Goal: Browse casually: Explore the website without a specific task or goal

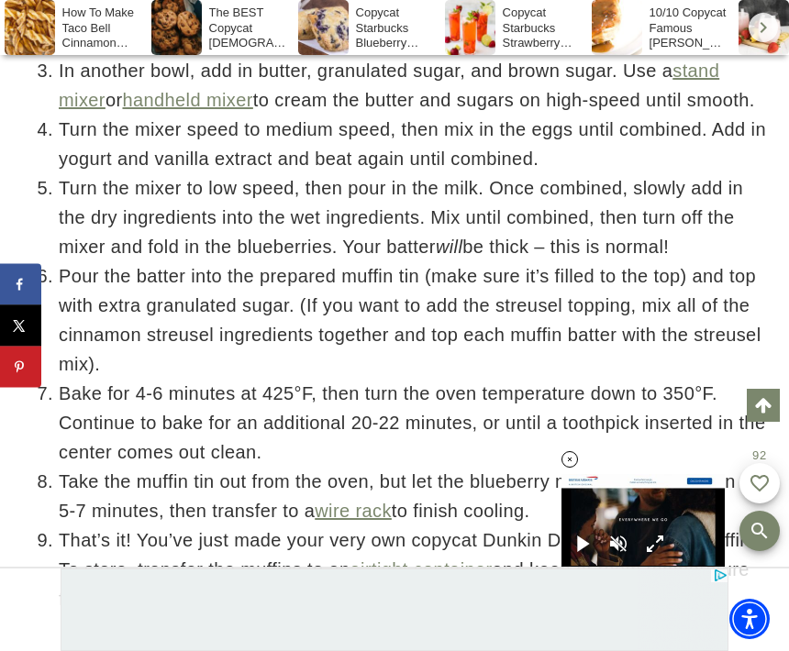
scroll to position [6153, 0]
